Goal: Contribute content

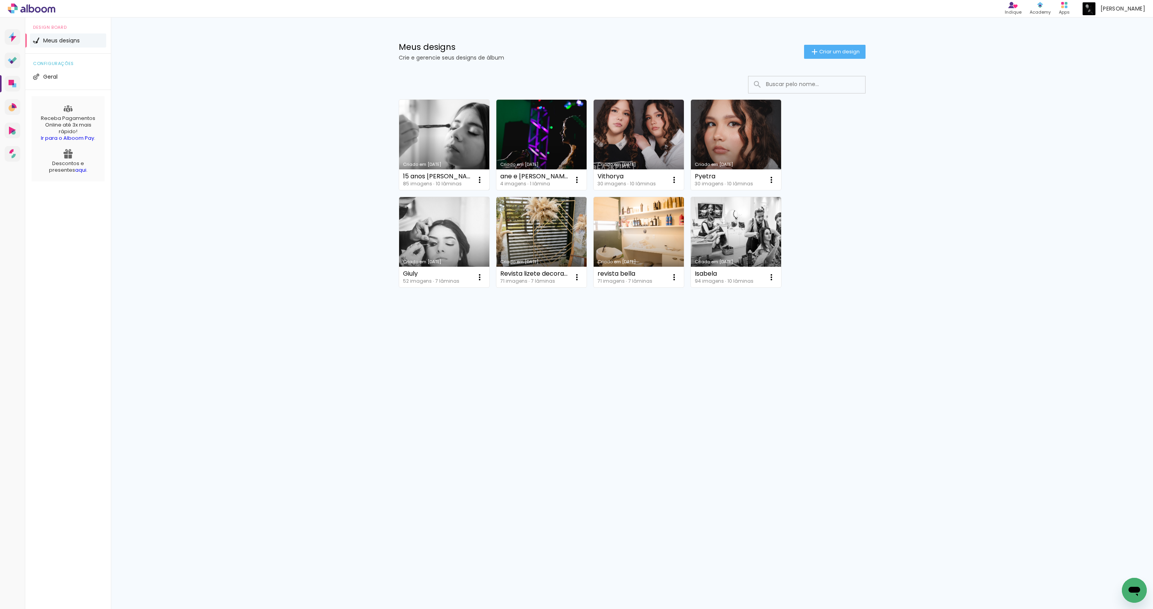
click at [448, 125] on link "Criado em [DATE]" at bounding box center [444, 145] width 90 height 90
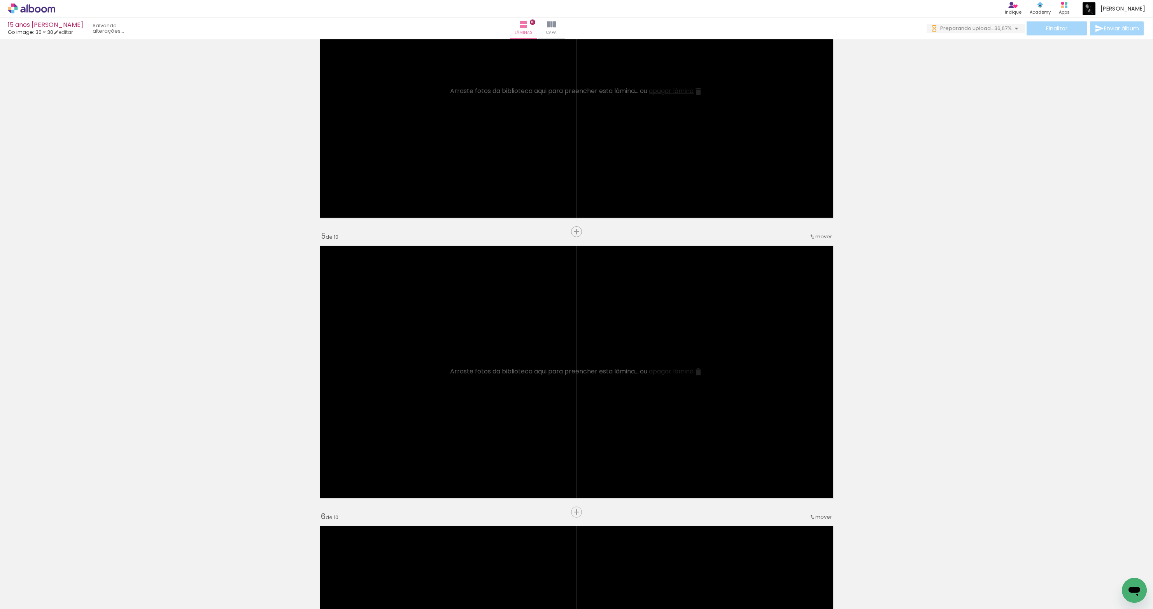
scroll to position [876, 0]
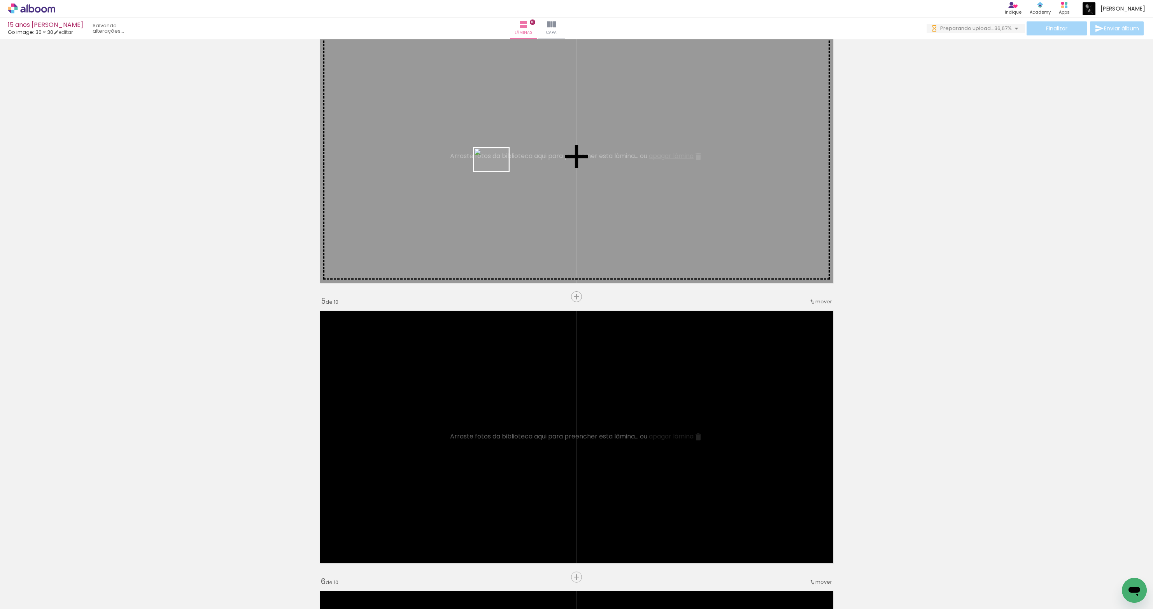
drag, startPoint x: 209, startPoint y: 586, endPoint x: 497, endPoint y: 171, distance: 504.9
click at [497, 171] on quentale-workspace at bounding box center [576, 304] width 1153 height 609
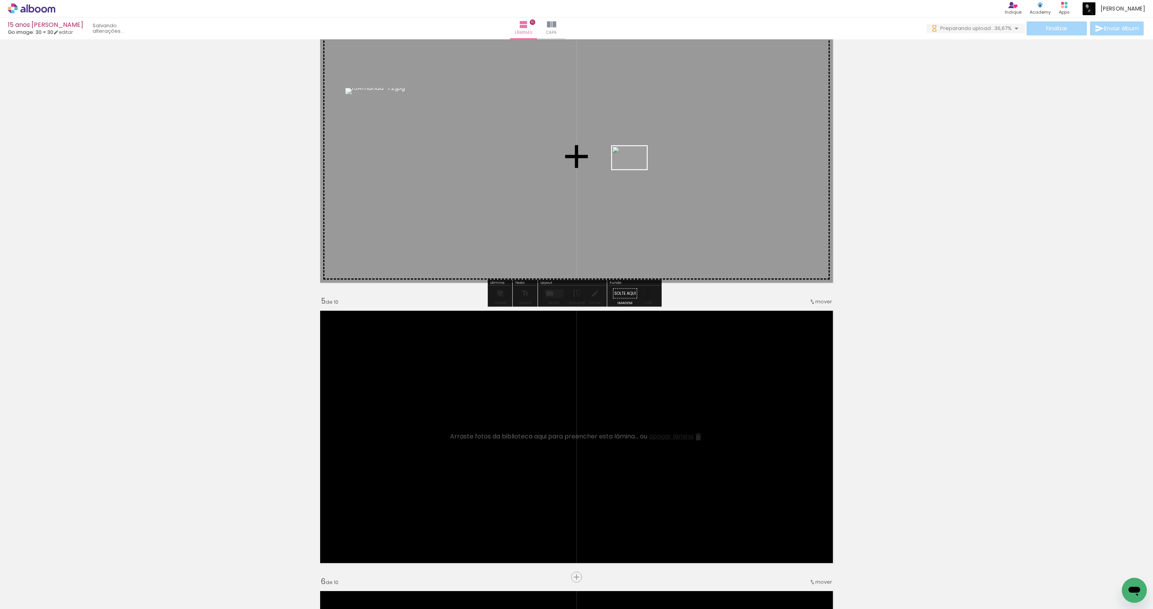
drag, startPoint x: 271, startPoint y: 560, endPoint x: 635, endPoint y: 169, distance: 534.4
click at [635, 169] on quentale-workspace at bounding box center [576, 304] width 1153 height 609
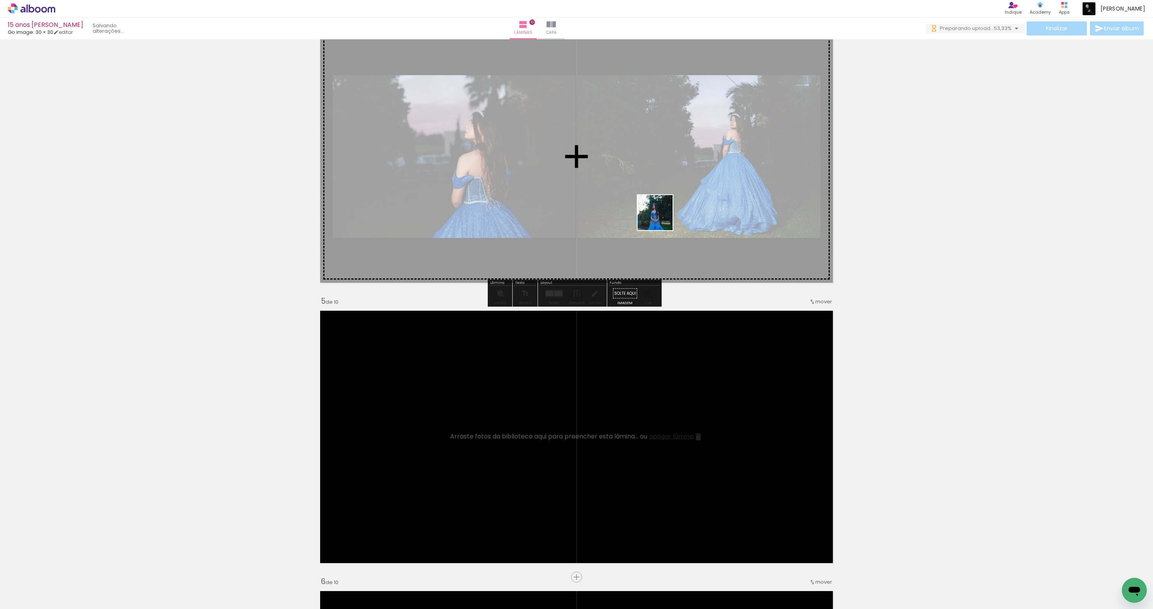
drag, startPoint x: 1086, startPoint y: 584, endPoint x: 645, endPoint y: 188, distance: 592.7
click at [645, 188] on quentale-workspace at bounding box center [576, 304] width 1153 height 609
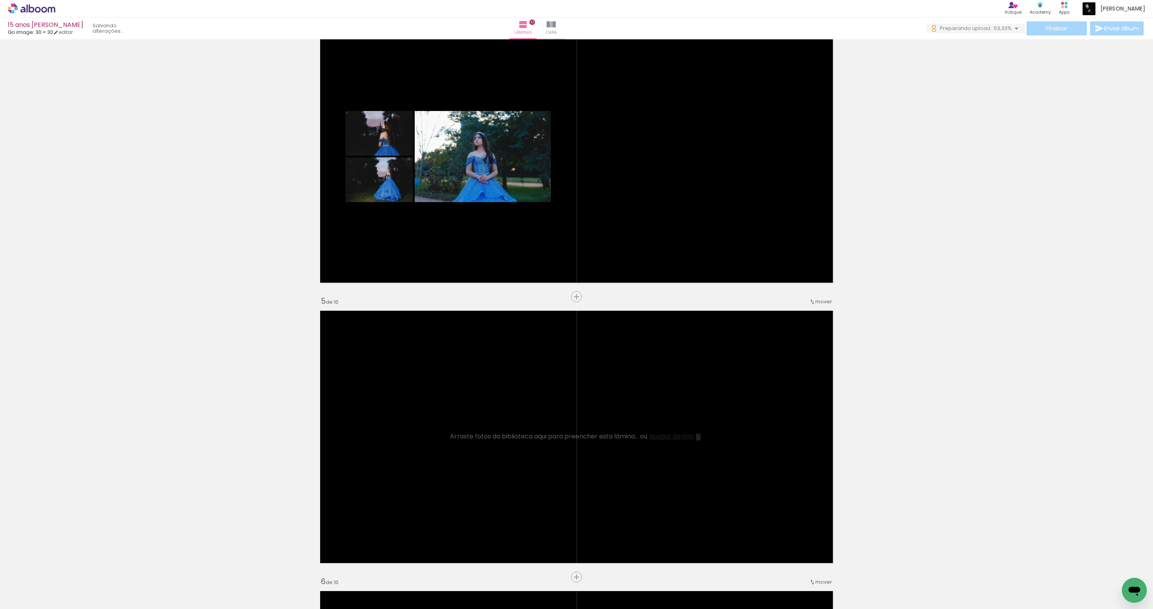
scroll to position [0, 212]
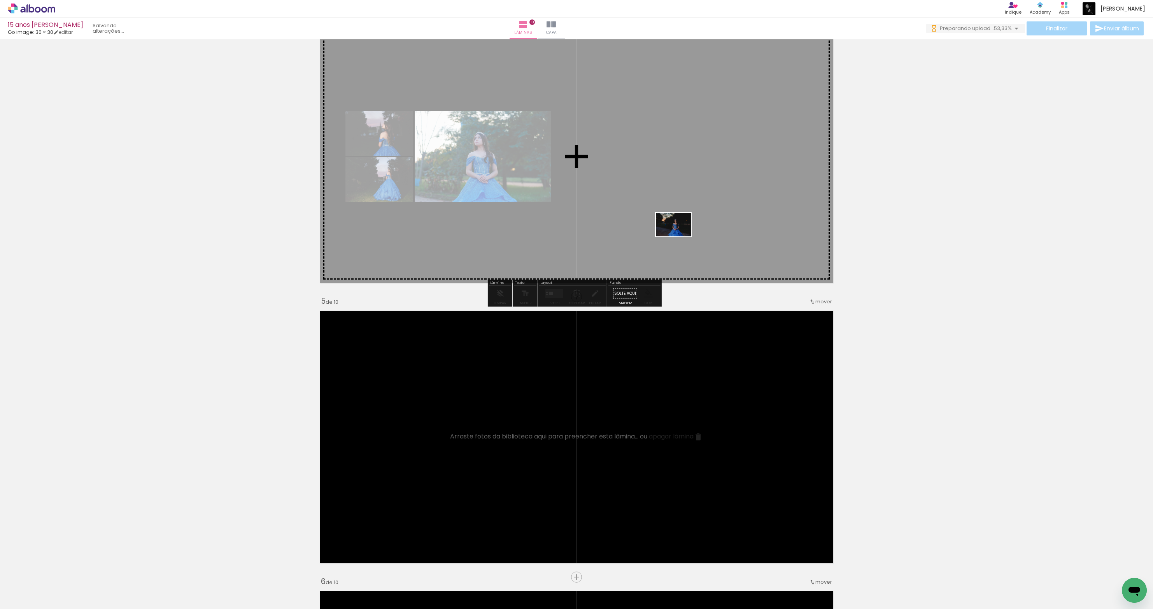
drag, startPoint x: 920, startPoint y: 582, endPoint x: 651, endPoint y: 173, distance: 490.0
click at [651, 173] on quentale-workspace at bounding box center [576, 304] width 1153 height 609
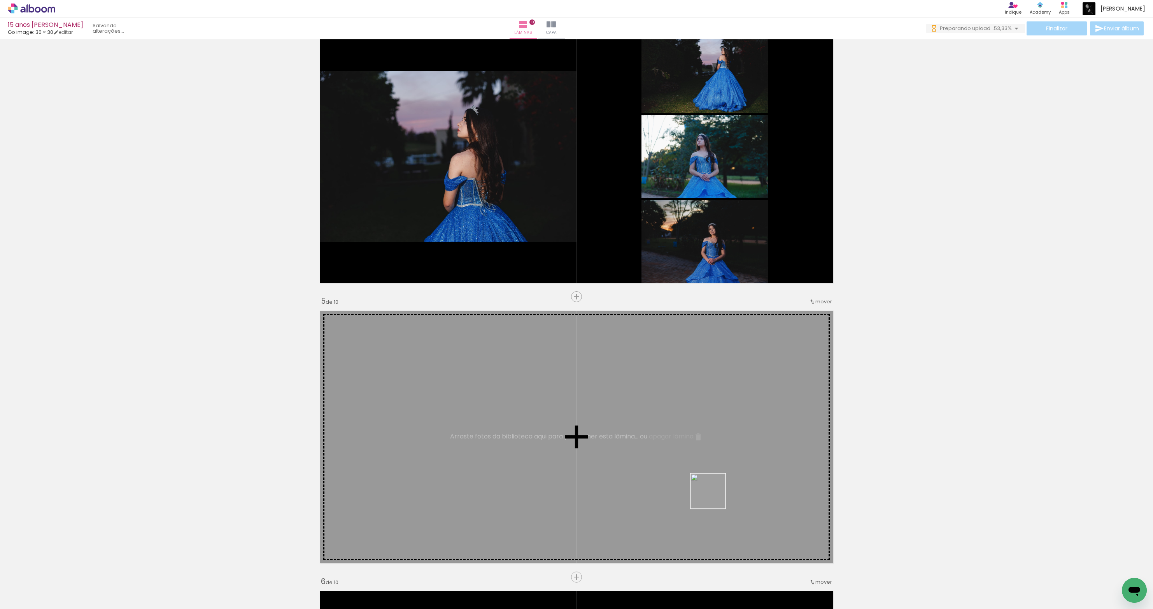
drag, startPoint x: 953, startPoint y: 584, endPoint x: 714, endPoint y: 496, distance: 254.4
click at [714, 496] on quentale-workspace at bounding box center [576, 304] width 1153 height 609
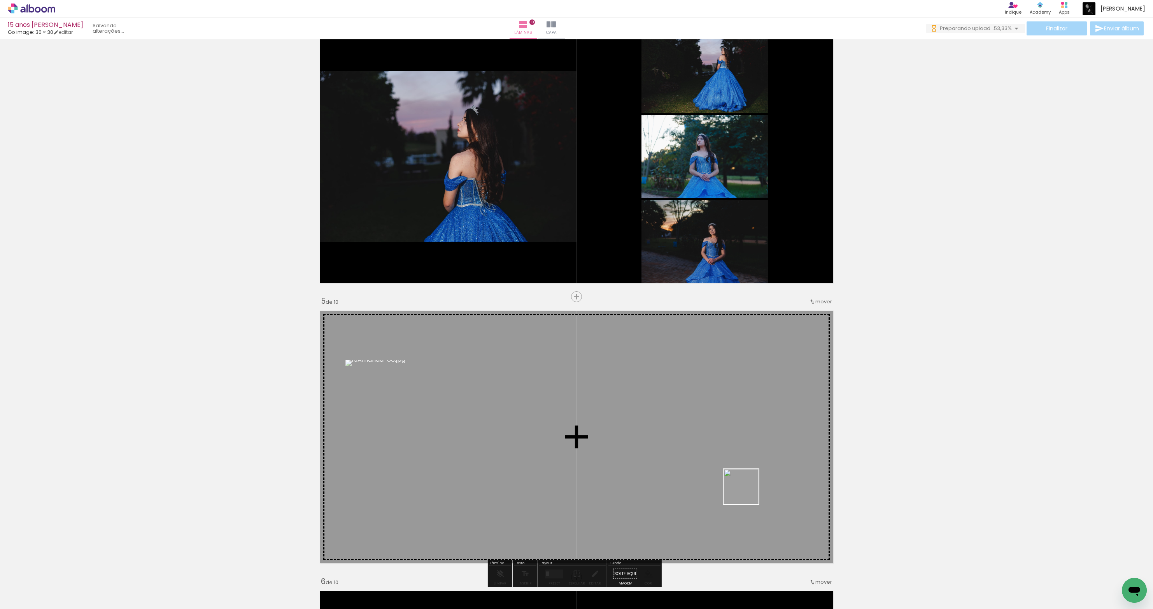
drag, startPoint x: 959, startPoint y: 568, endPoint x: 617, endPoint y: 446, distance: 363.3
click at [617, 446] on quentale-workspace at bounding box center [576, 304] width 1153 height 609
drag, startPoint x: 1050, startPoint y: 591, endPoint x: 749, endPoint y: 470, distance: 324.3
click at [749, 470] on quentale-workspace at bounding box center [576, 304] width 1153 height 609
drag, startPoint x: 1082, startPoint y: 581, endPoint x: 736, endPoint y: 474, distance: 362.9
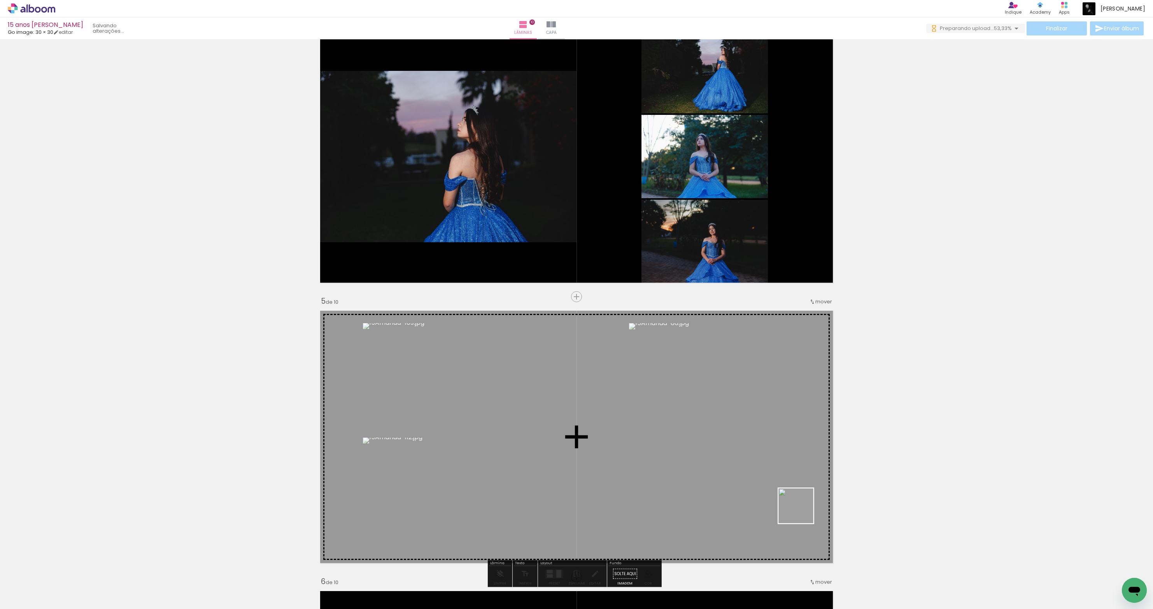
click at [736, 474] on quentale-workspace at bounding box center [576, 304] width 1153 height 609
